Goal: Task Accomplishment & Management: Manage account settings

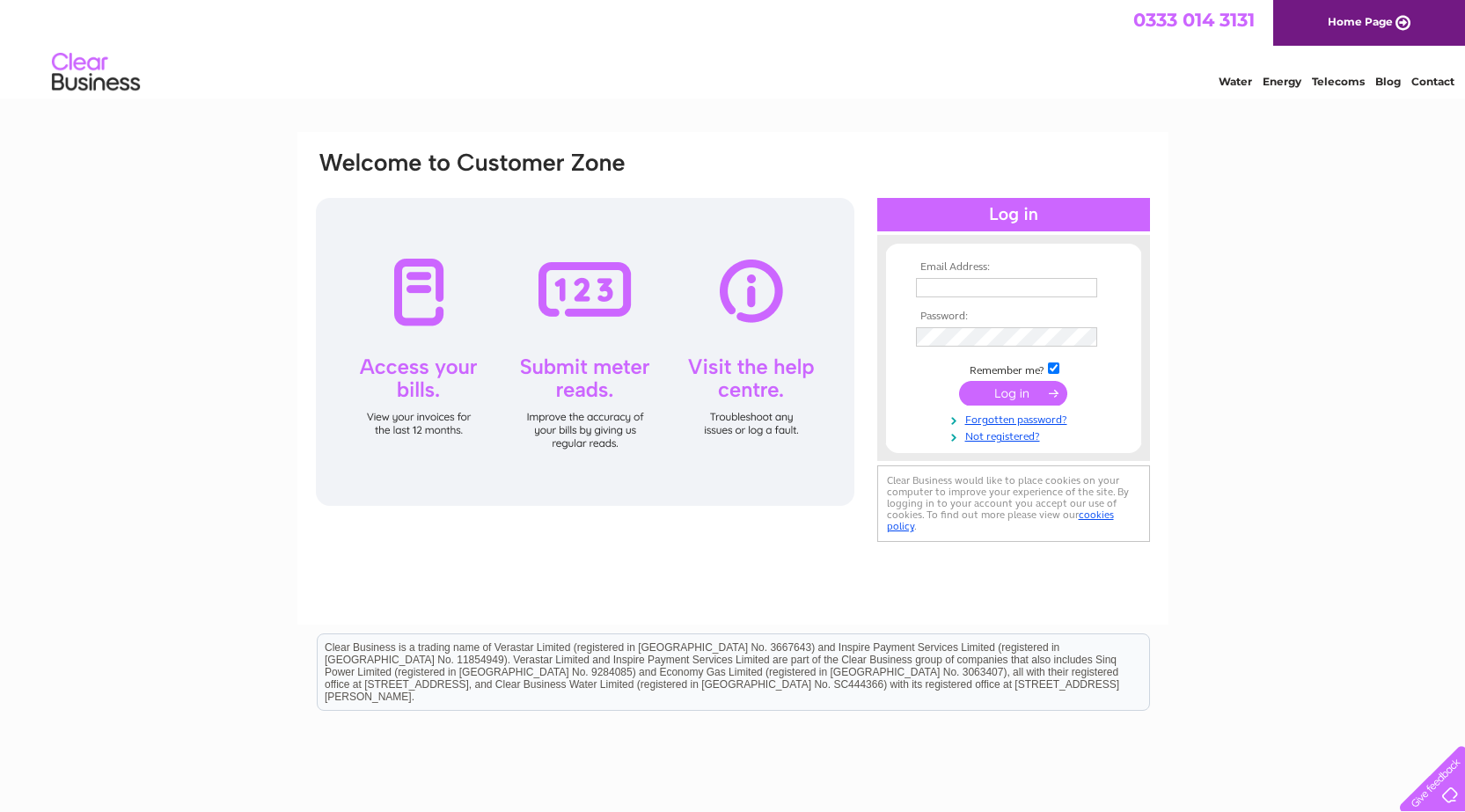
click at [976, 297] on td at bounding box center [1013, 287] width 204 height 28
drag, startPoint x: 976, startPoint y: 297, endPoint x: 977, endPoint y: 280, distance: 17.0
click at [977, 292] on td at bounding box center [1013, 287] width 204 height 28
click at [977, 280] on input "text" at bounding box center [1006, 288] width 181 height 20
type input "[PERSON_NAME][DOMAIN_NAME][EMAIL_ADDRESS][PERSON_NAME][DOMAIN_NAME]"
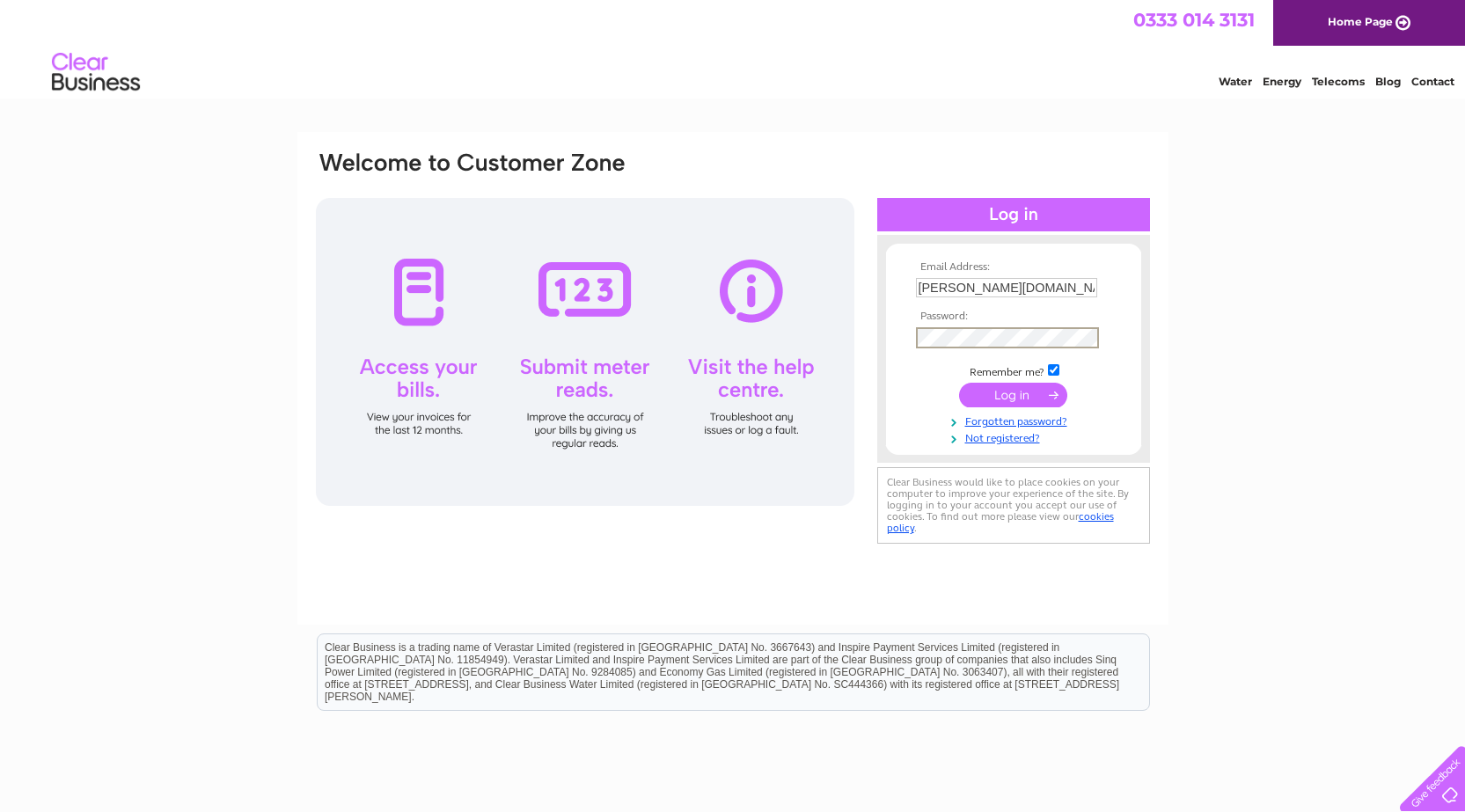
click at [979, 398] on input "submit" at bounding box center [1013, 395] width 108 height 24
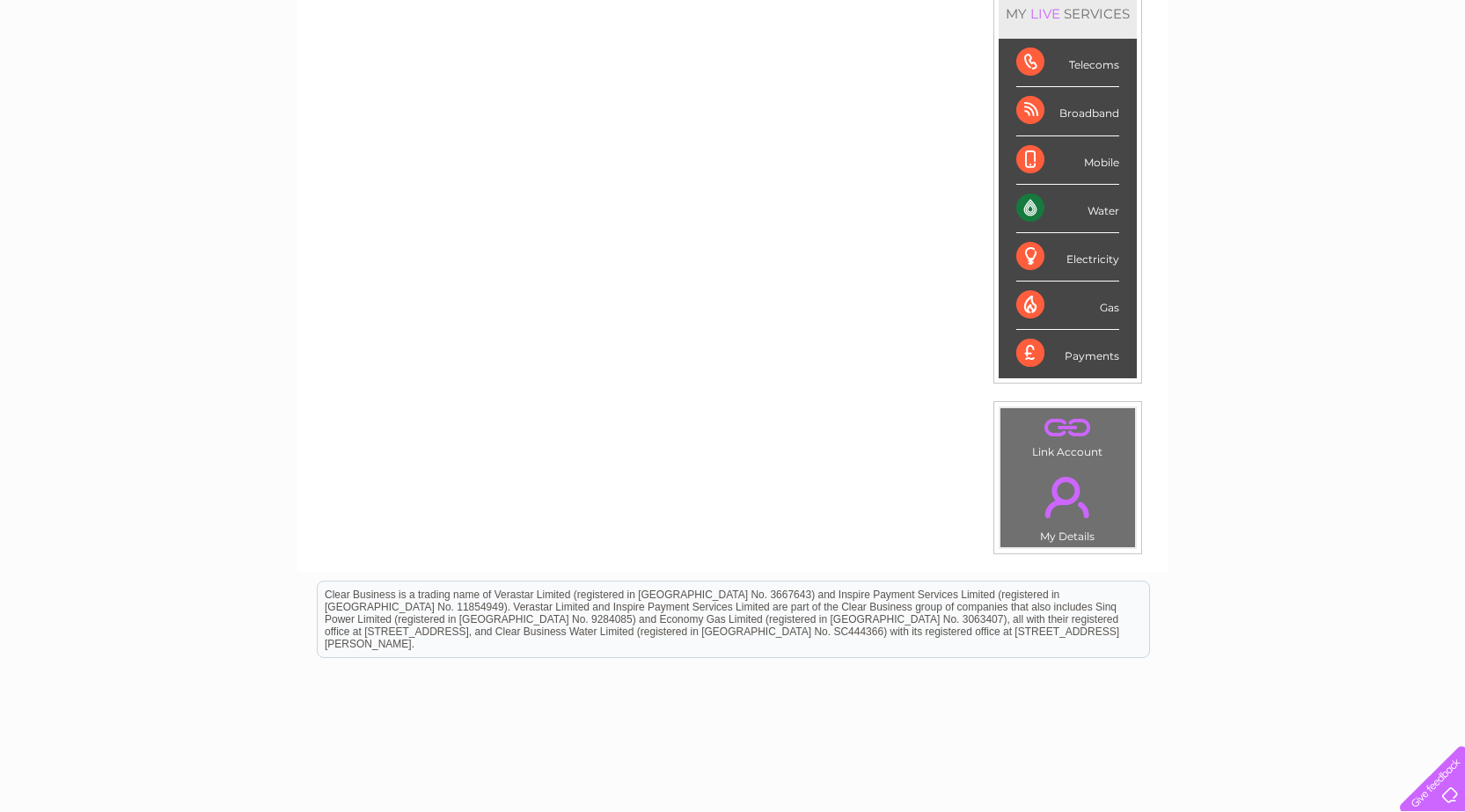
scroll to position [322, 0]
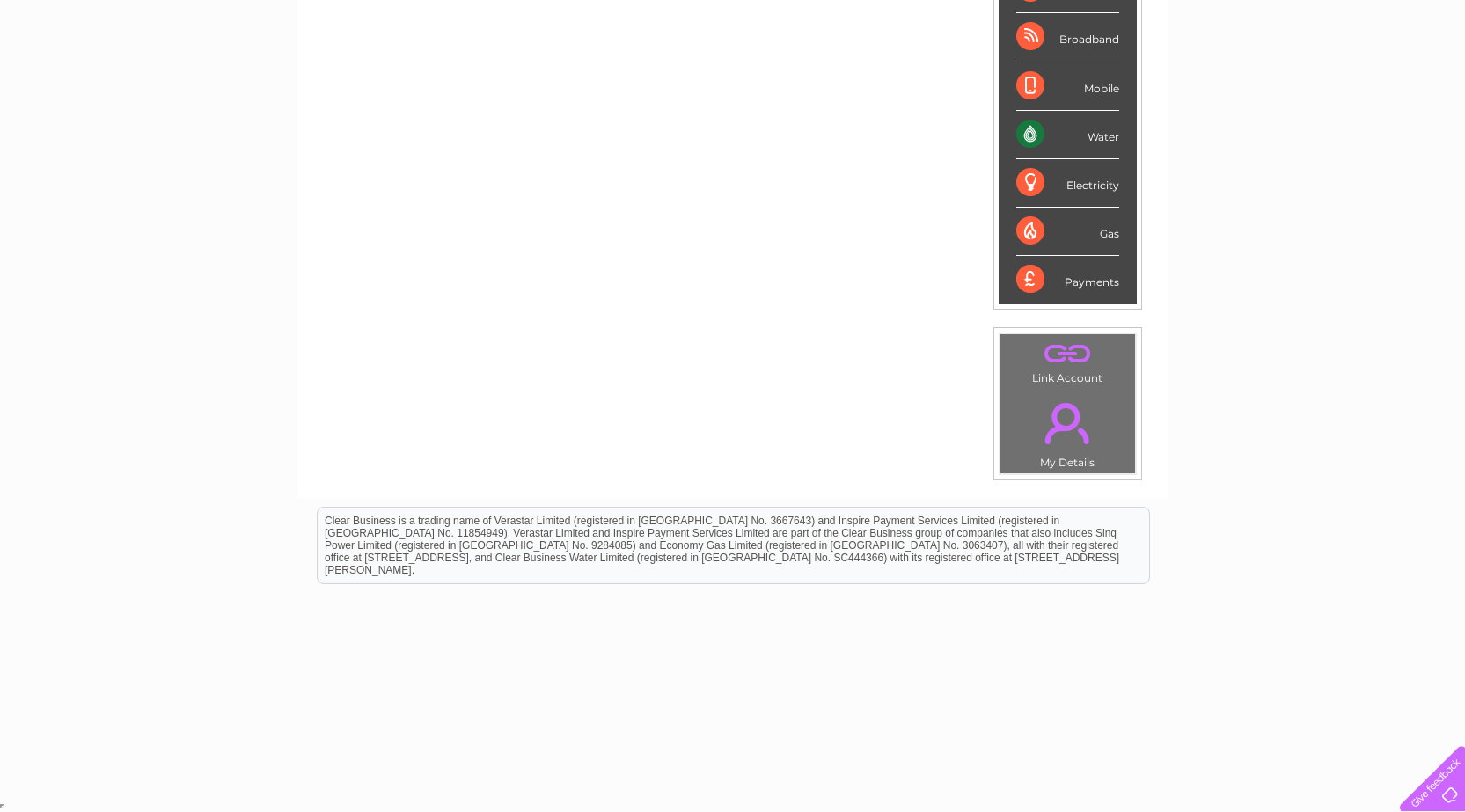
click at [1081, 425] on link "." at bounding box center [1067, 422] width 125 height 62
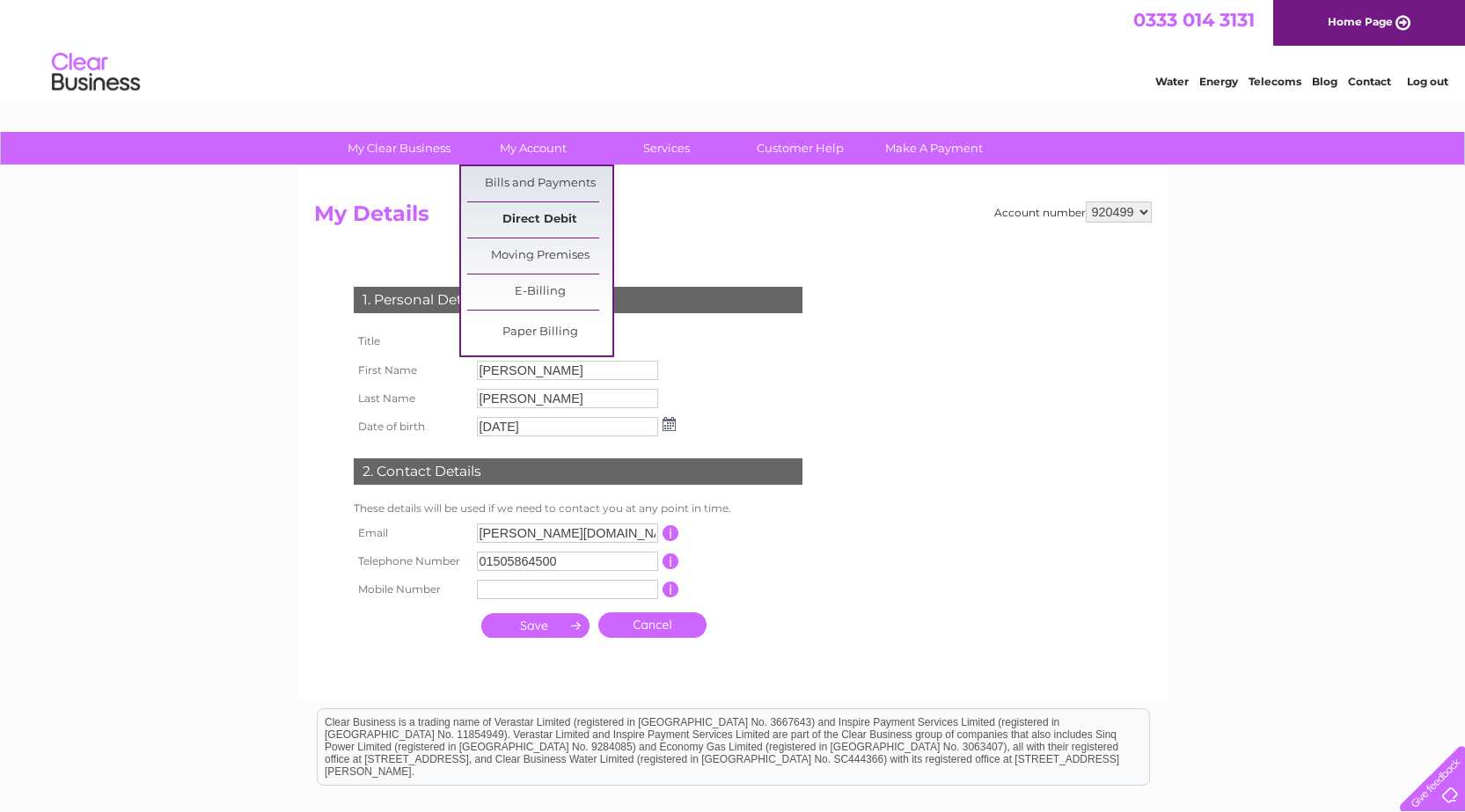
click at [533, 220] on link "Direct Debit" at bounding box center [540, 220] width 145 height 35
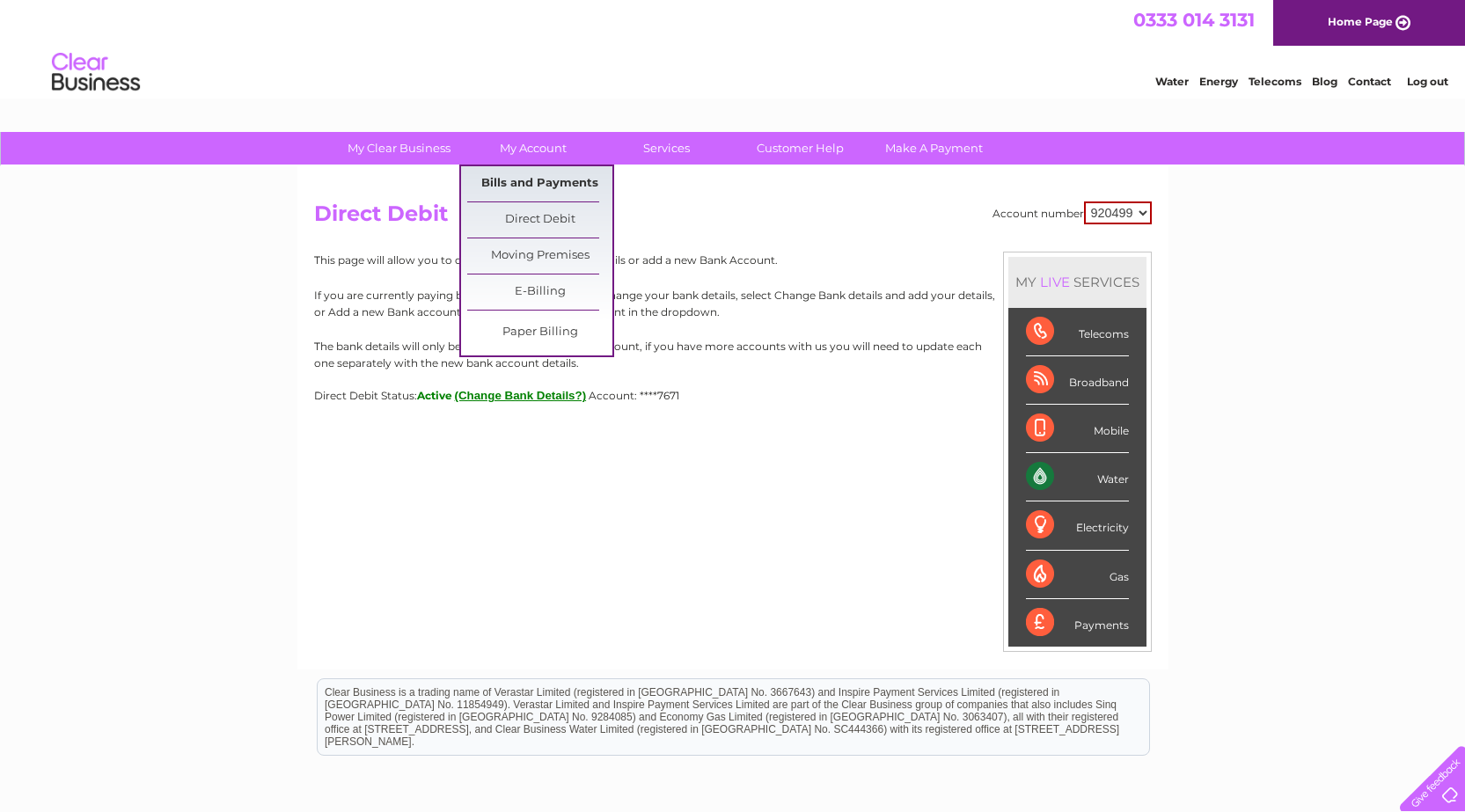
click at [523, 179] on link "Bills and Payments" at bounding box center [540, 184] width 145 height 35
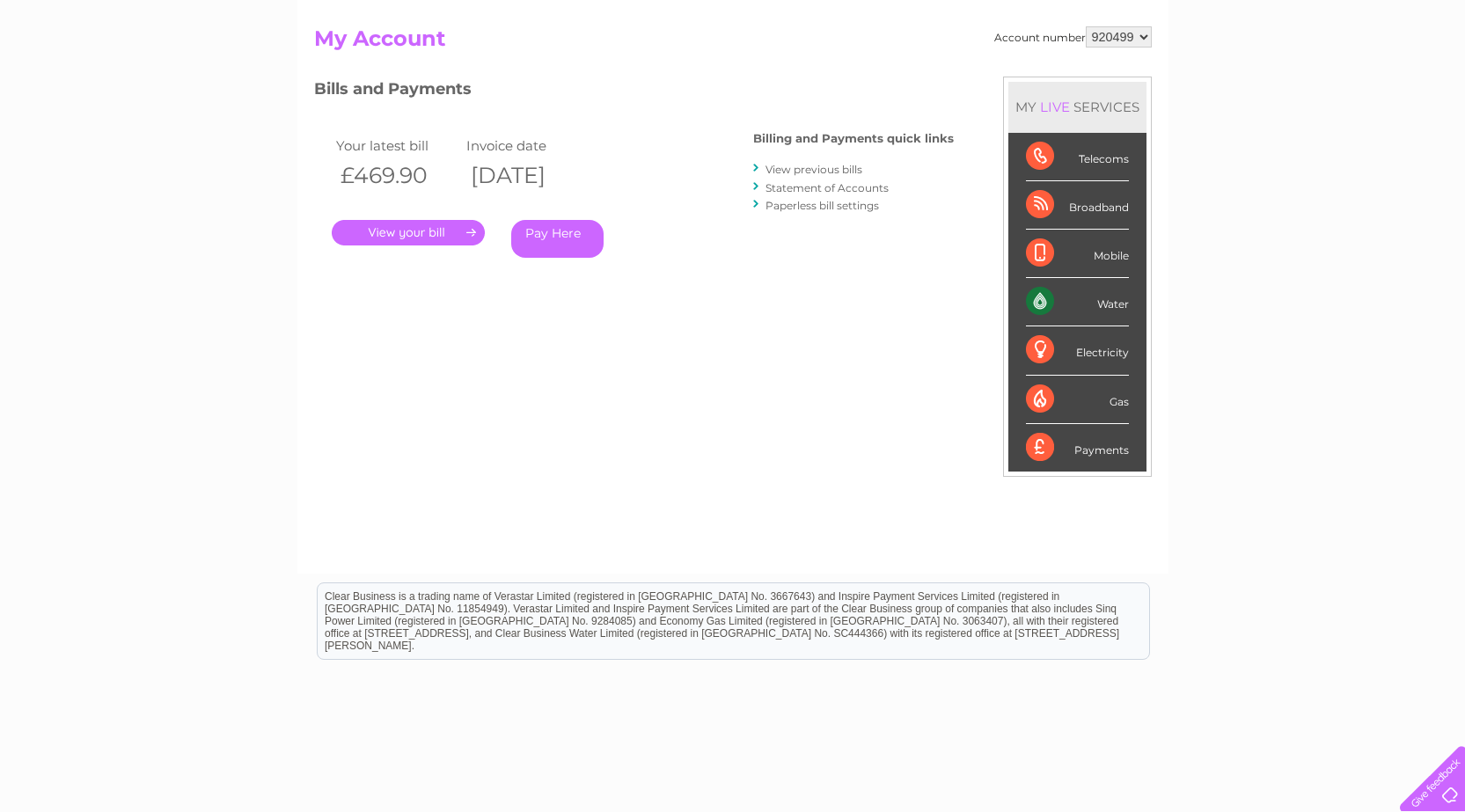
scroll to position [176, 0]
click at [803, 167] on link "View previous bills" at bounding box center [813, 167] width 97 height 13
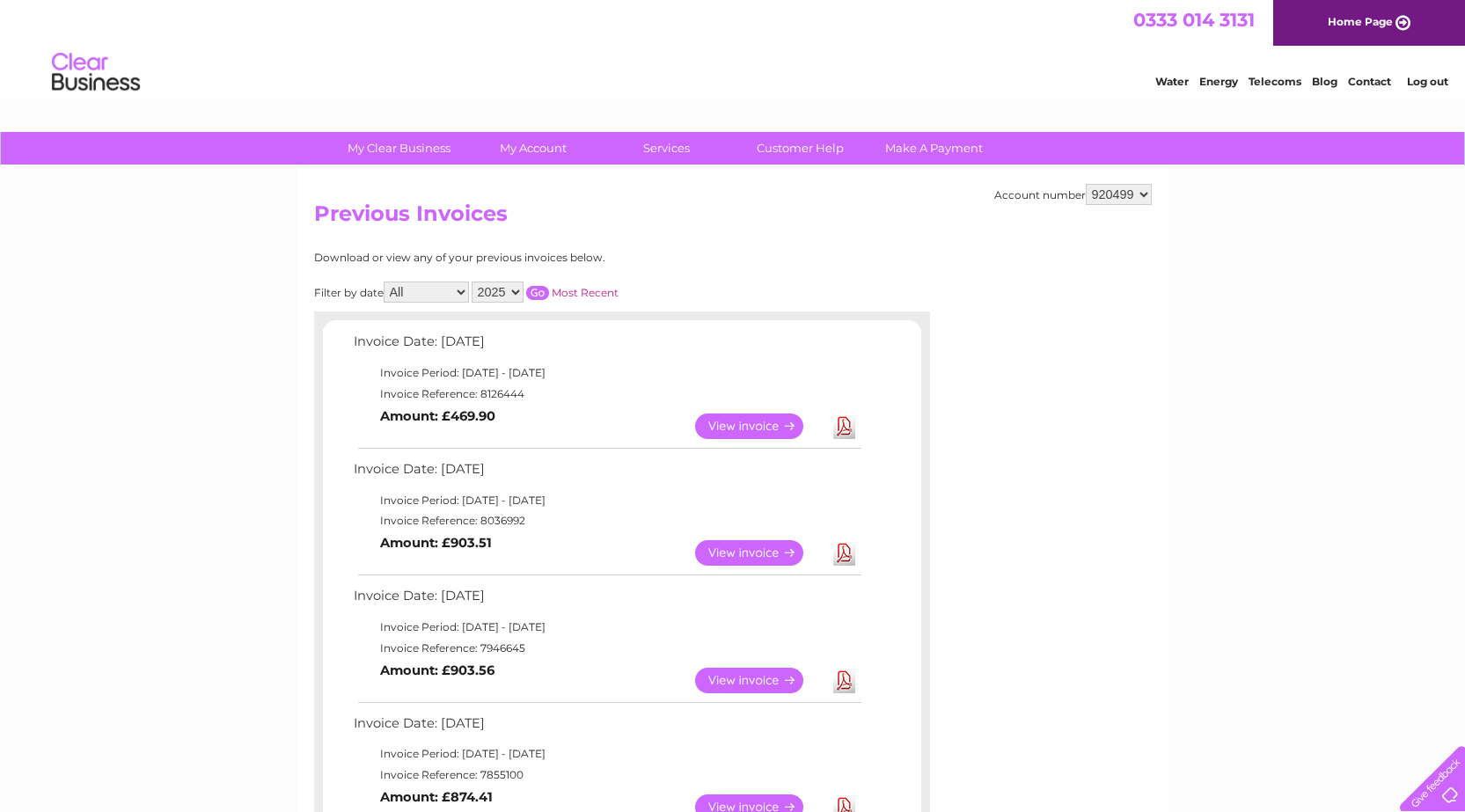
click at [764, 549] on link "View" at bounding box center [759, 552] width 129 height 25
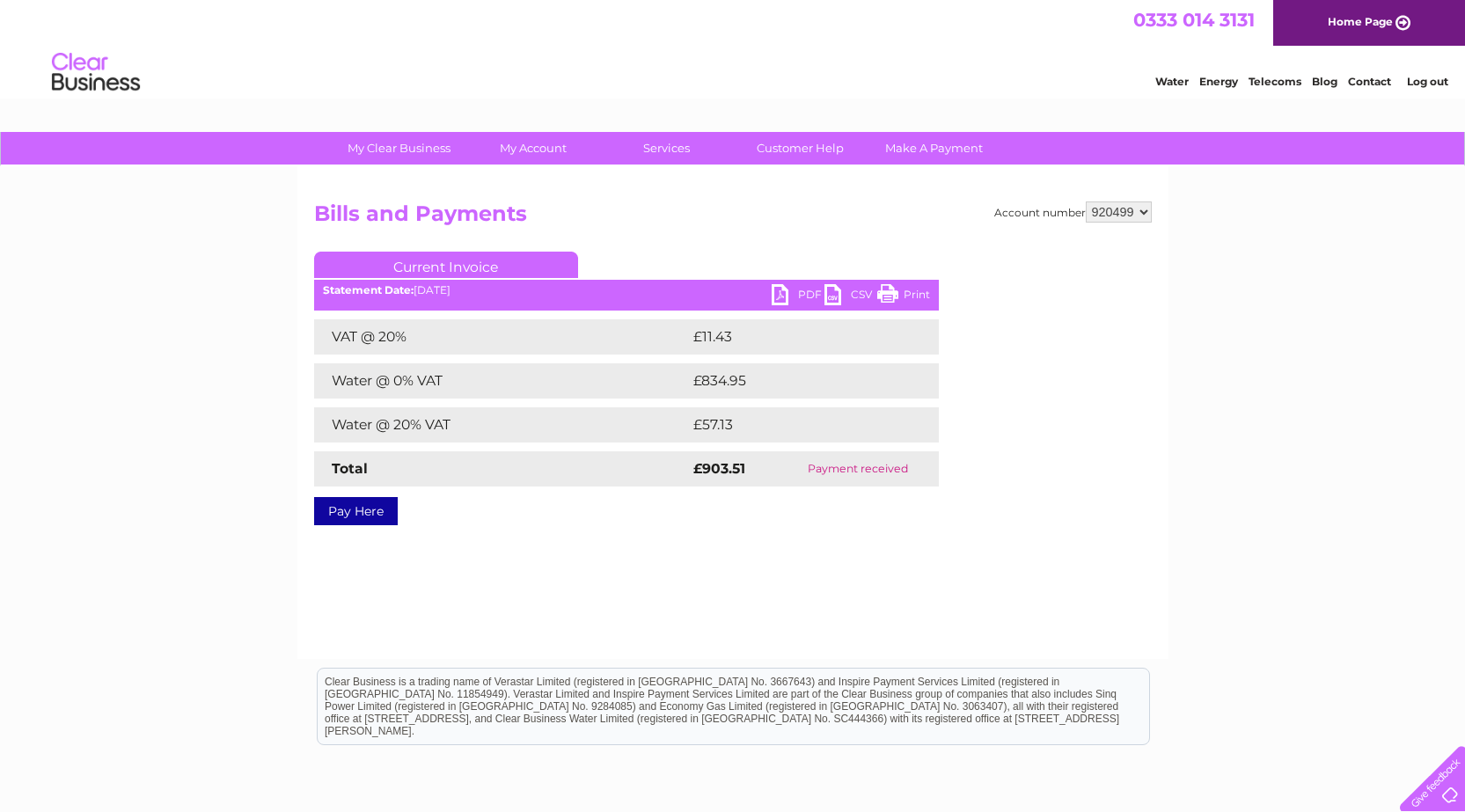
click at [779, 295] on link "PDF" at bounding box center [798, 297] width 53 height 25
